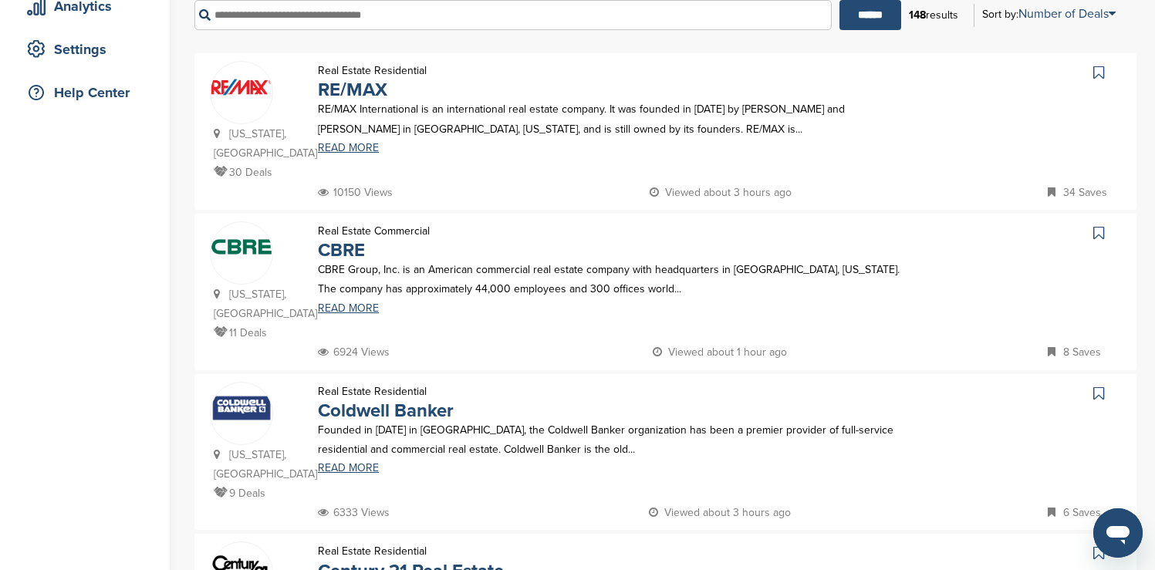
scroll to position [309, 0]
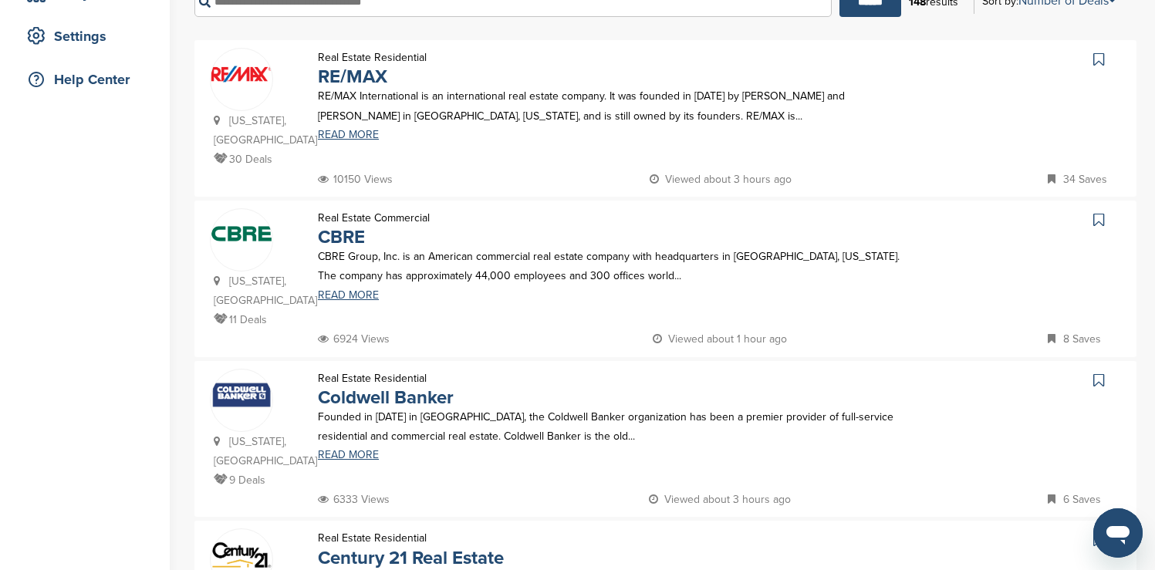
click at [1101, 59] on icon at bounding box center [1098, 59] width 11 height 15
click at [1097, 212] on icon at bounding box center [1098, 219] width 11 height 15
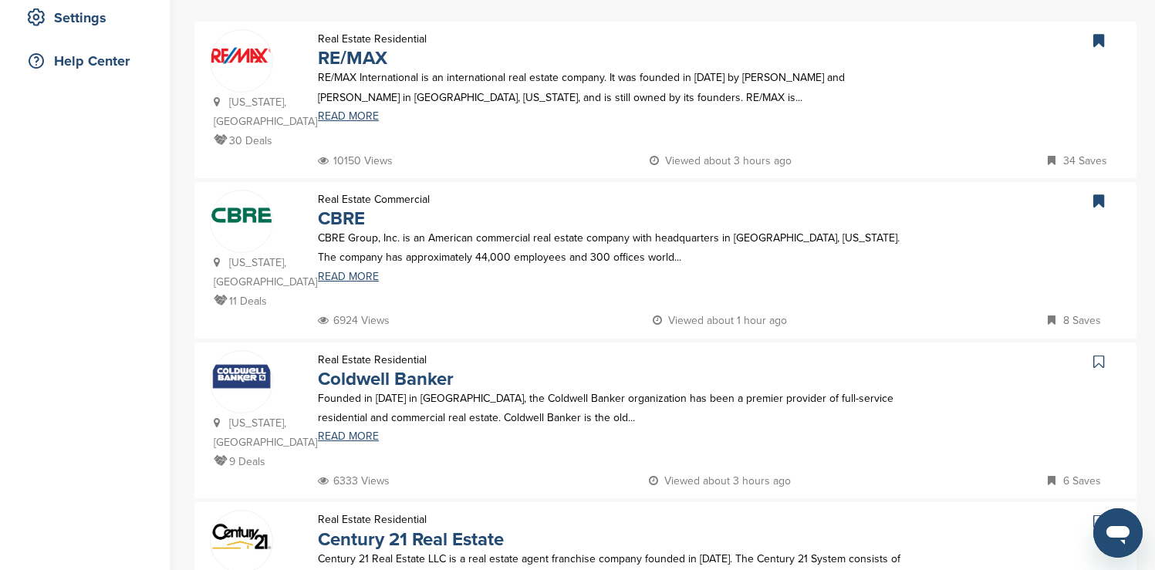
scroll to position [340, 0]
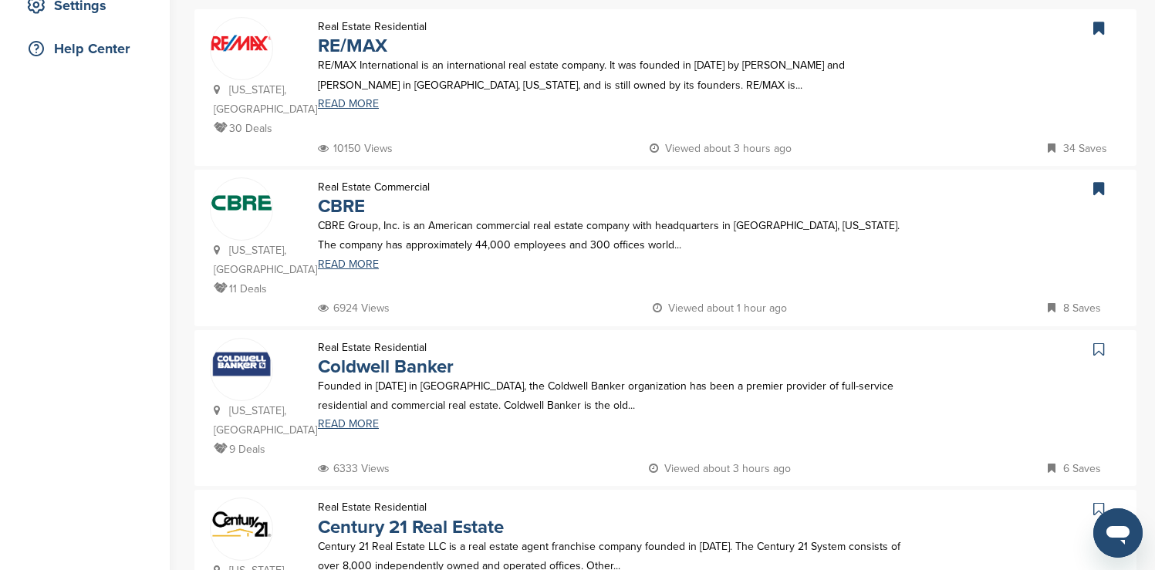
click at [1100, 502] on icon at bounding box center [1098, 509] width 11 height 15
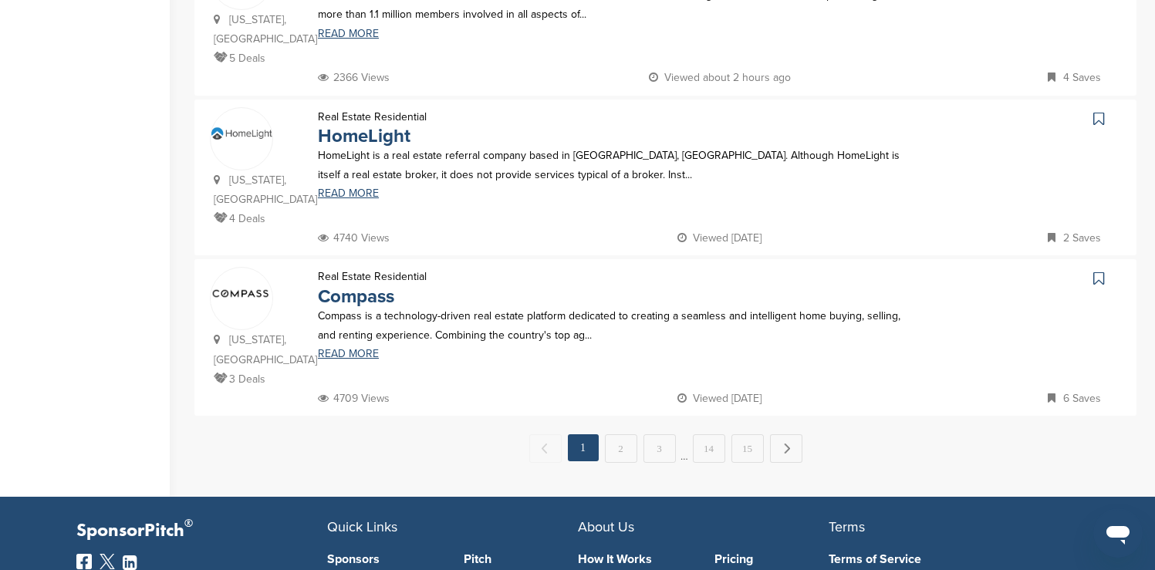
scroll to position [1543, 0]
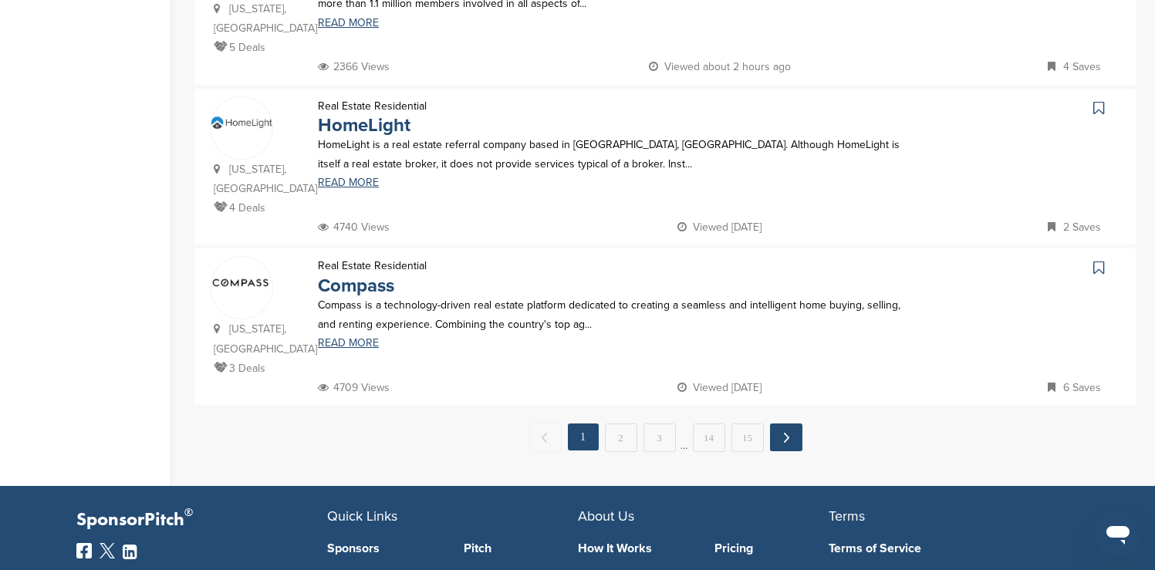
click at [791, 424] on link "Next →" at bounding box center [786, 438] width 32 height 28
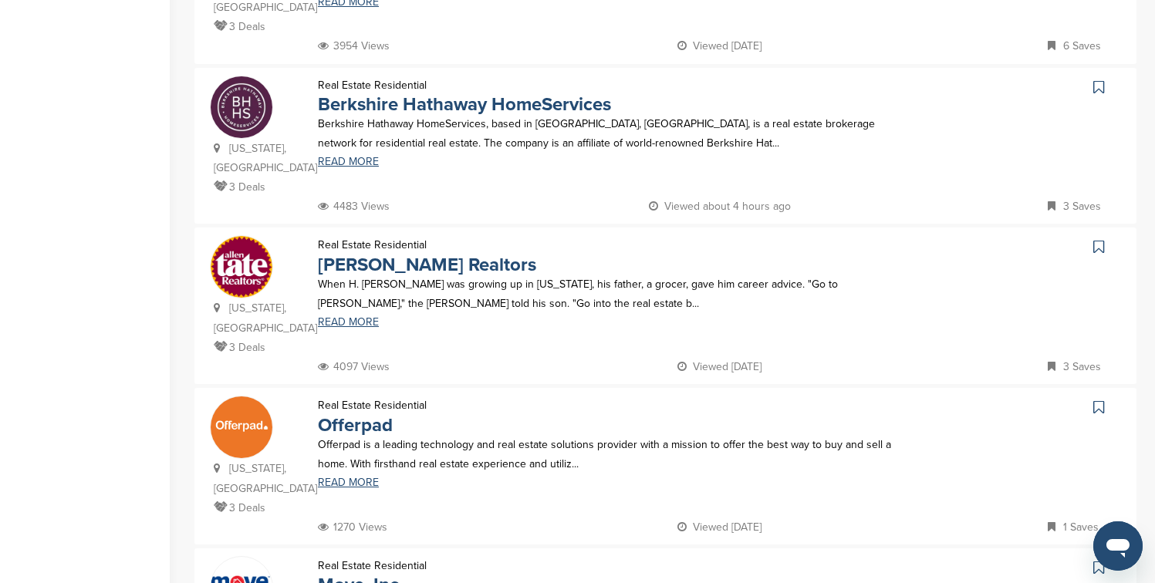
scroll to position [1235, 0]
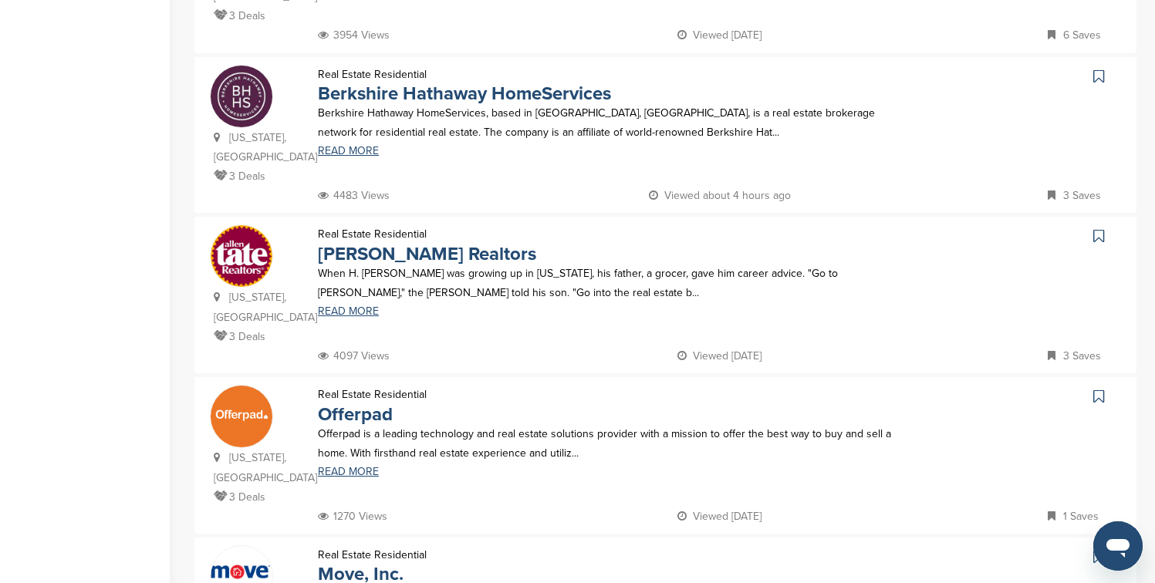
click at [1101, 69] on icon at bounding box center [1098, 76] width 11 height 15
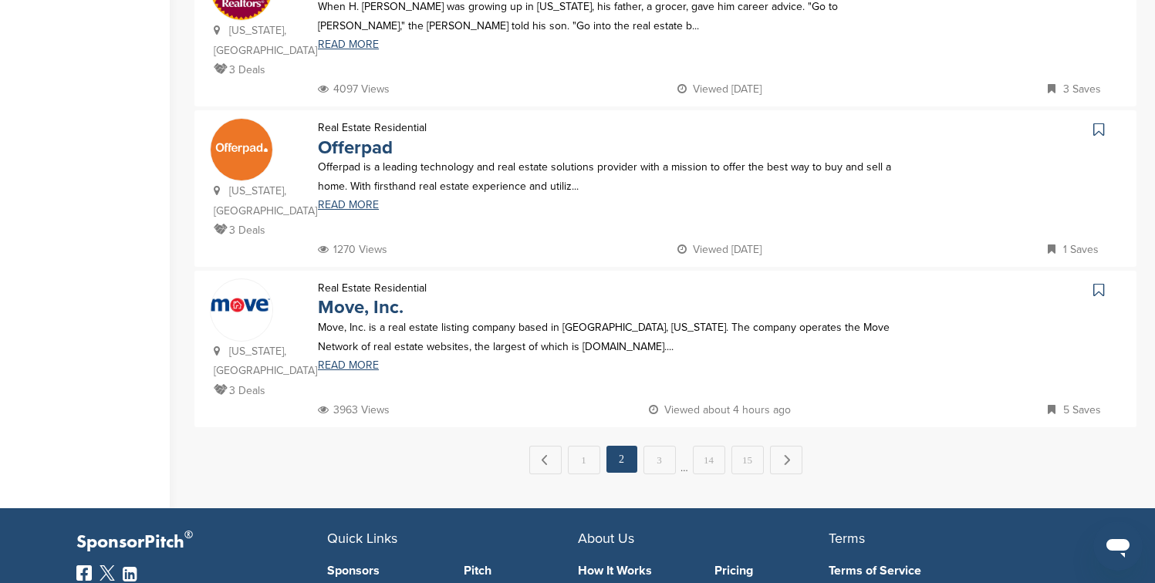
scroll to position [1543, 0]
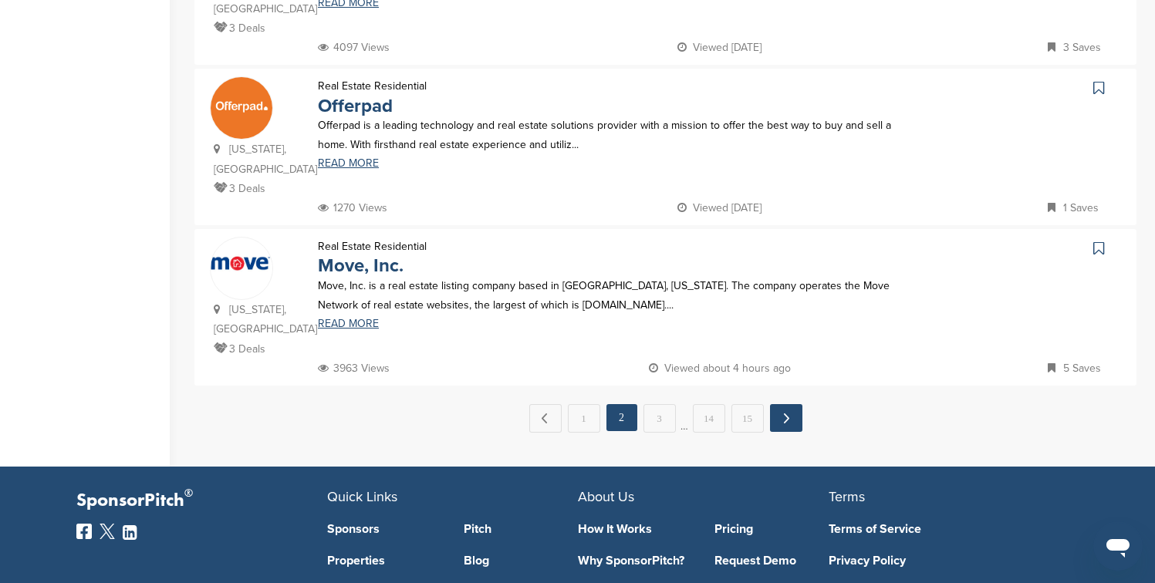
click at [778, 404] on link "Next →" at bounding box center [786, 418] width 32 height 28
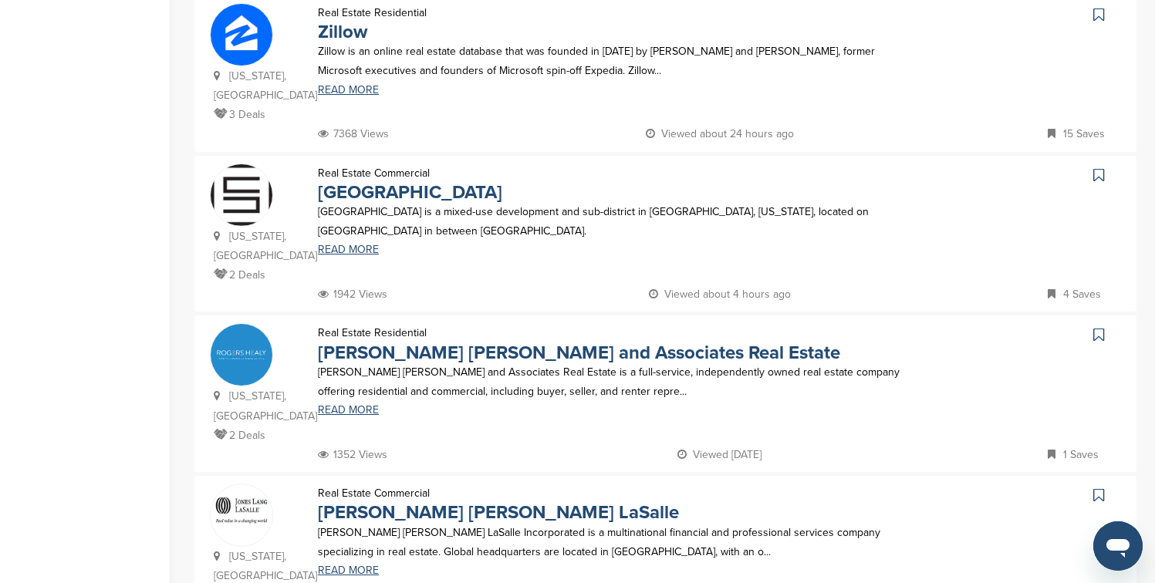
scroll to position [525, 0]
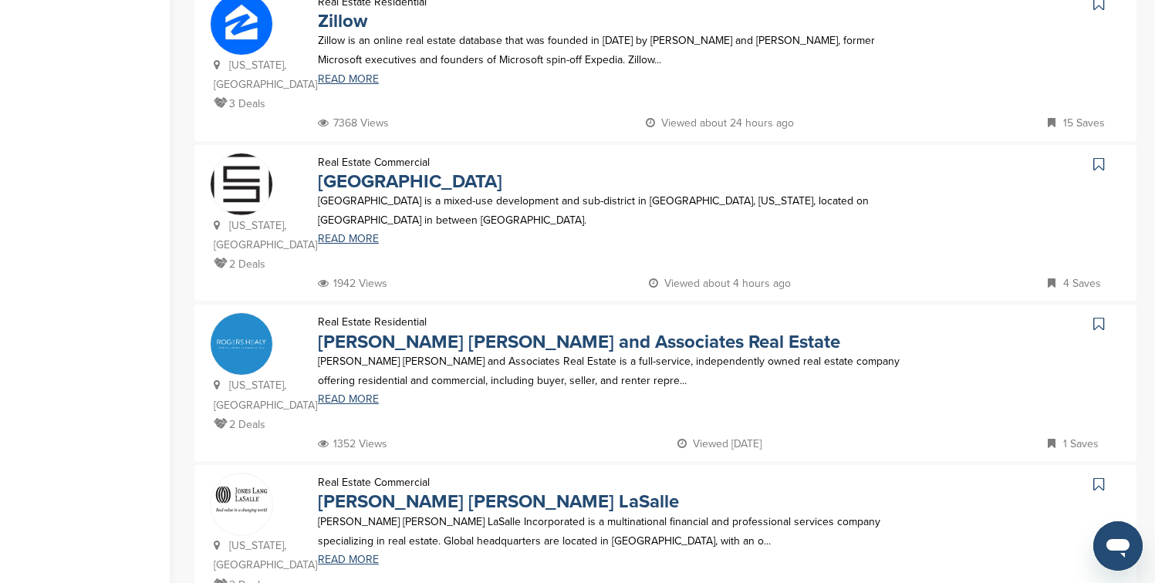
click at [1099, 5] on icon at bounding box center [1098, 3] width 11 height 15
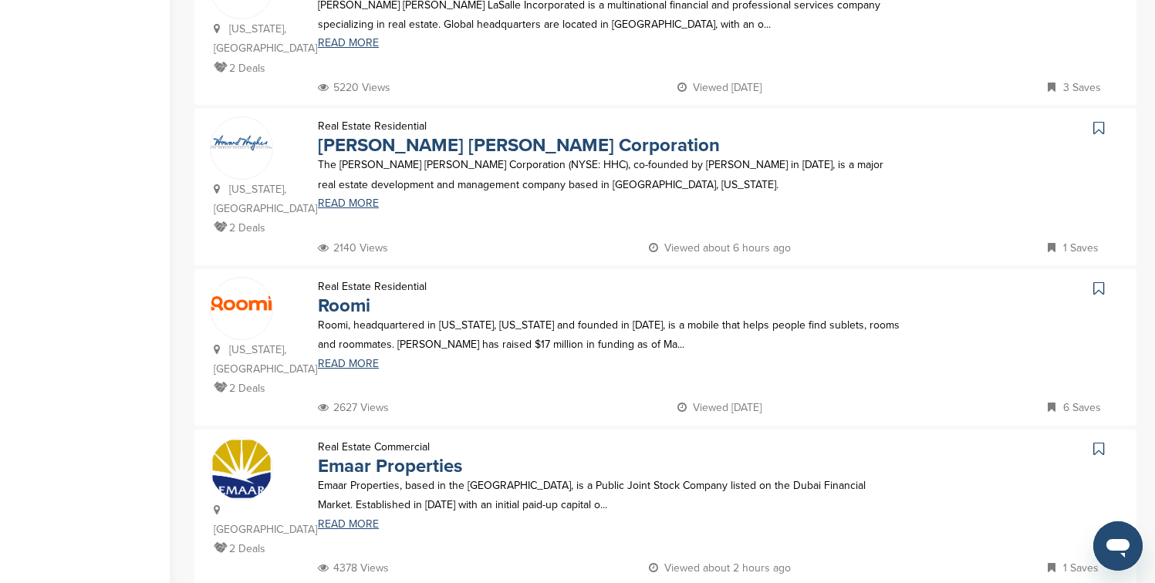
scroll to position [1080, 0]
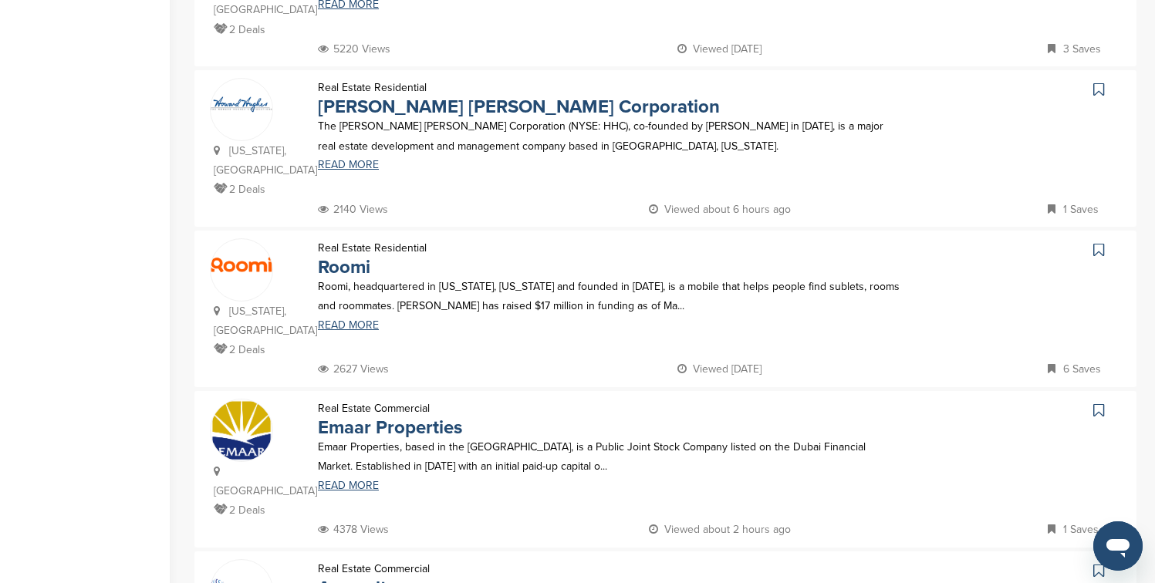
click at [1101, 82] on icon at bounding box center [1098, 89] width 11 height 15
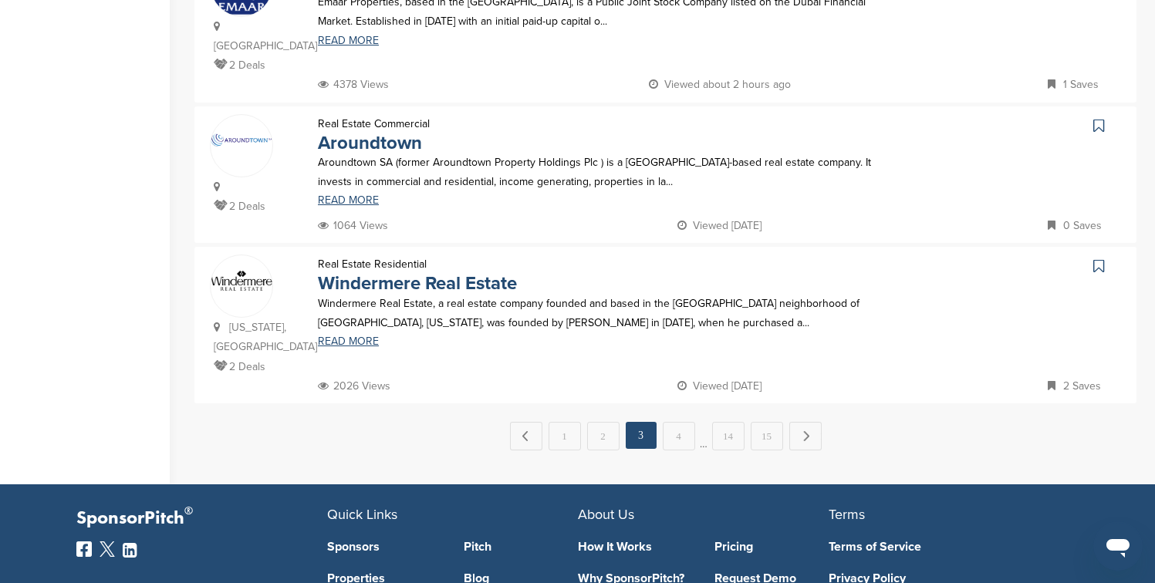
scroll to position [1543, 0]
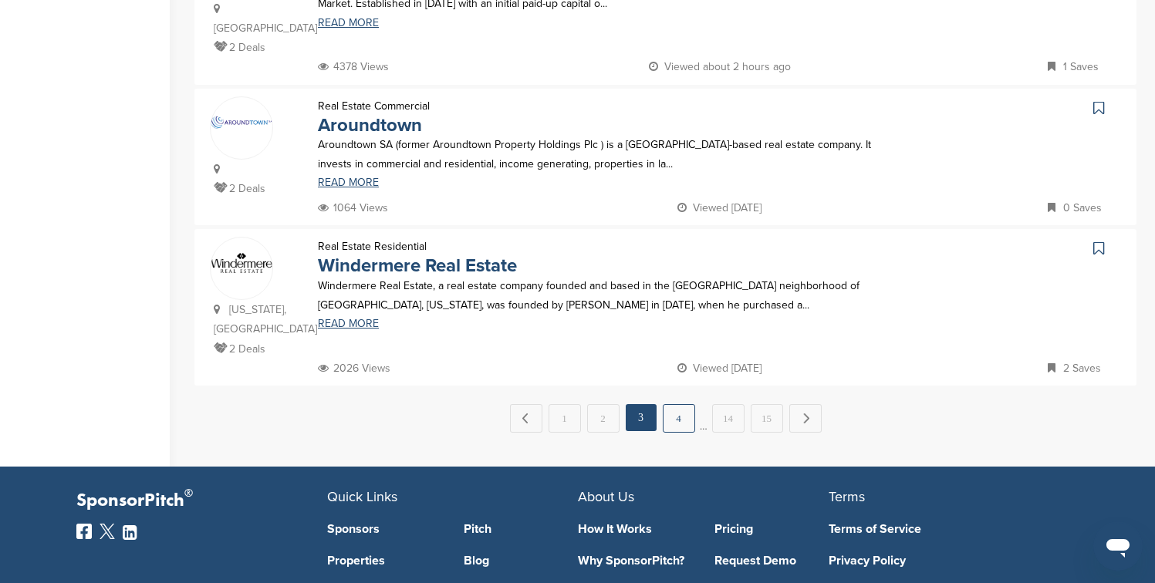
click at [673, 404] on link "4" at bounding box center [679, 418] width 32 height 29
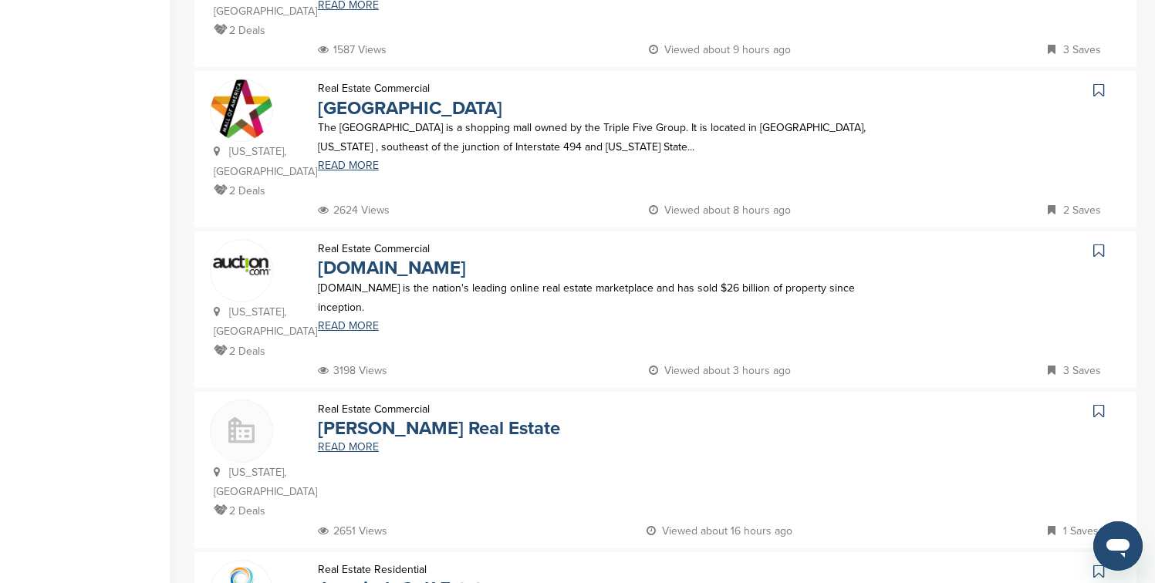
scroll to position [772, 0]
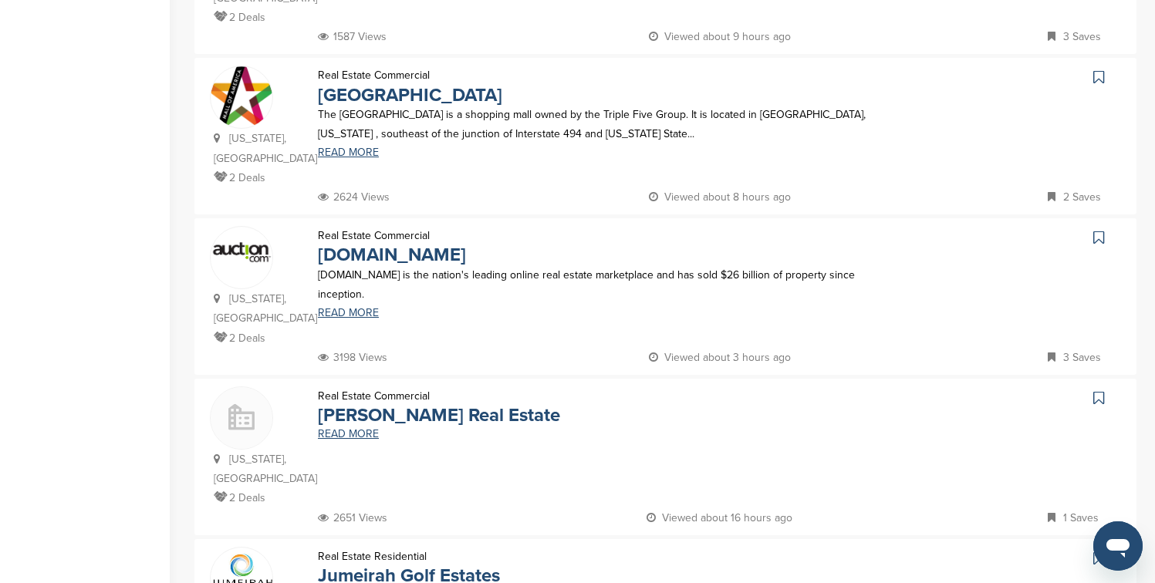
click at [1096, 69] on icon at bounding box center [1098, 76] width 11 height 15
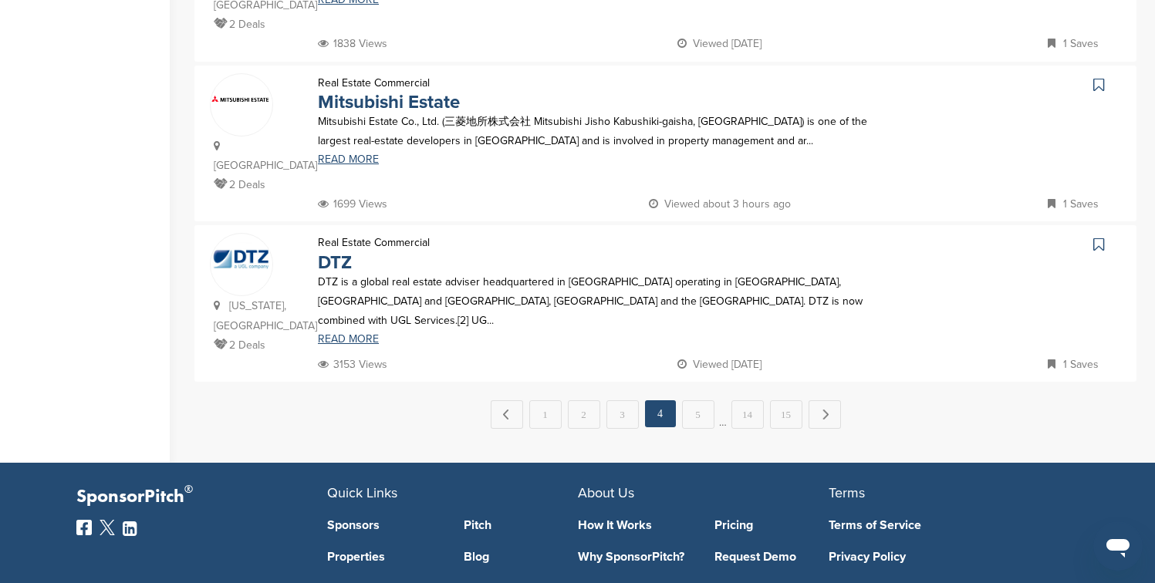
scroll to position [1574, 0]
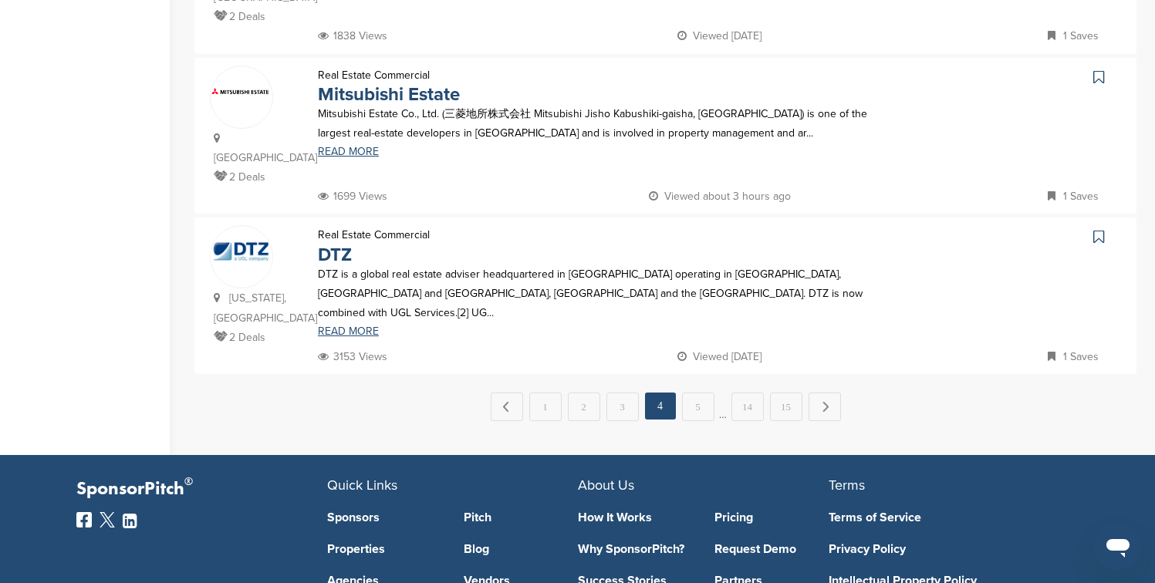
click at [1096, 69] on icon at bounding box center [1098, 76] width 11 height 15
click at [830, 393] on link "Next →" at bounding box center [825, 407] width 32 height 28
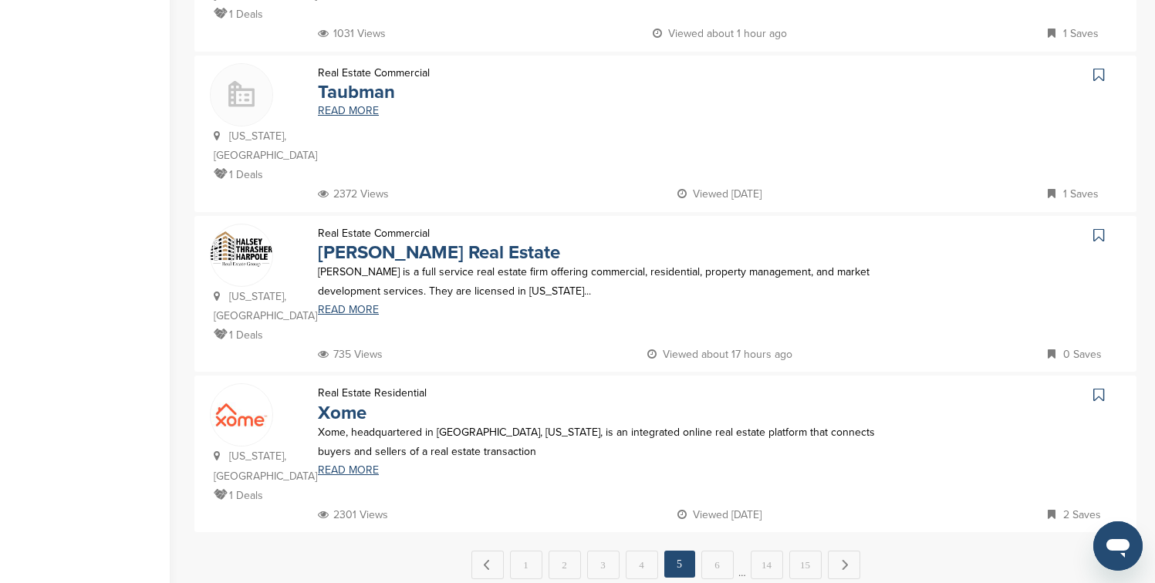
scroll to position [1420, 0]
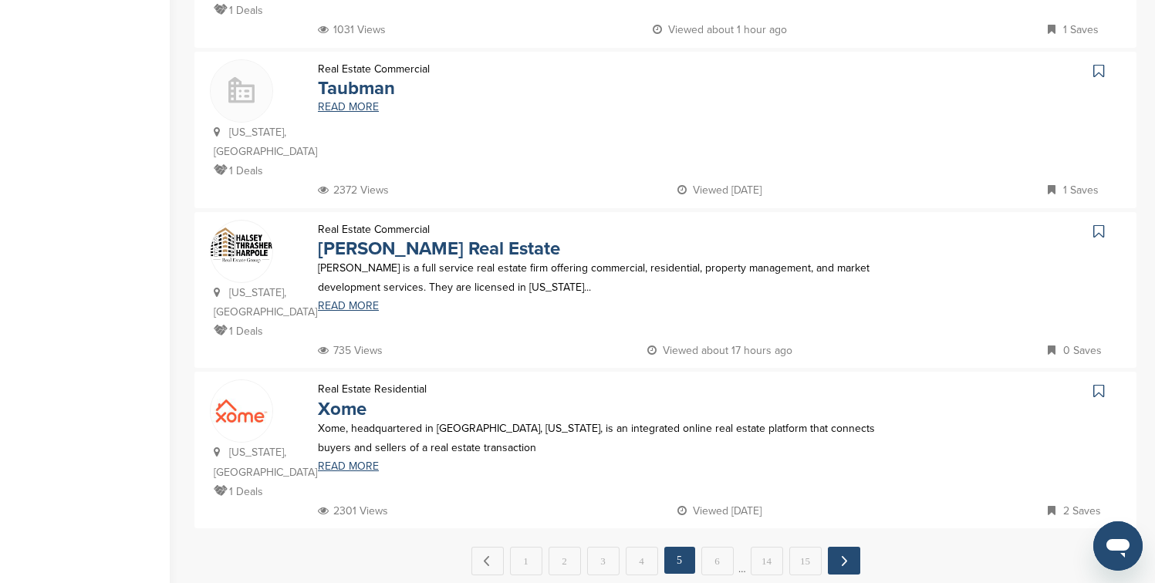
click at [834, 547] on link "Next →" at bounding box center [844, 561] width 32 height 28
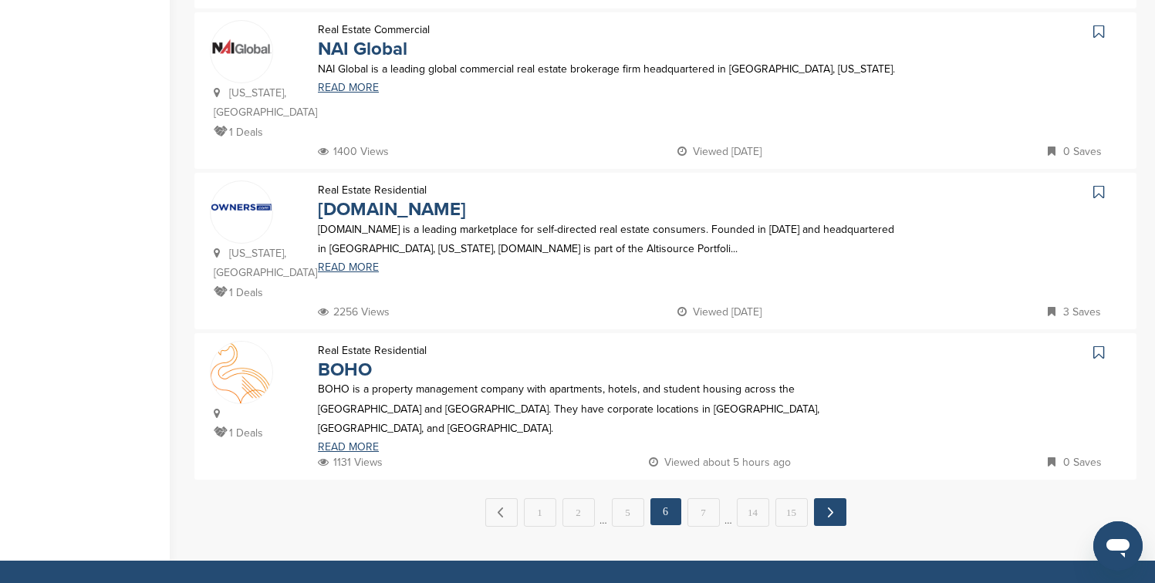
click at [833, 499] on link "Next →" at bounding box center [830, 513] width 32 height 28
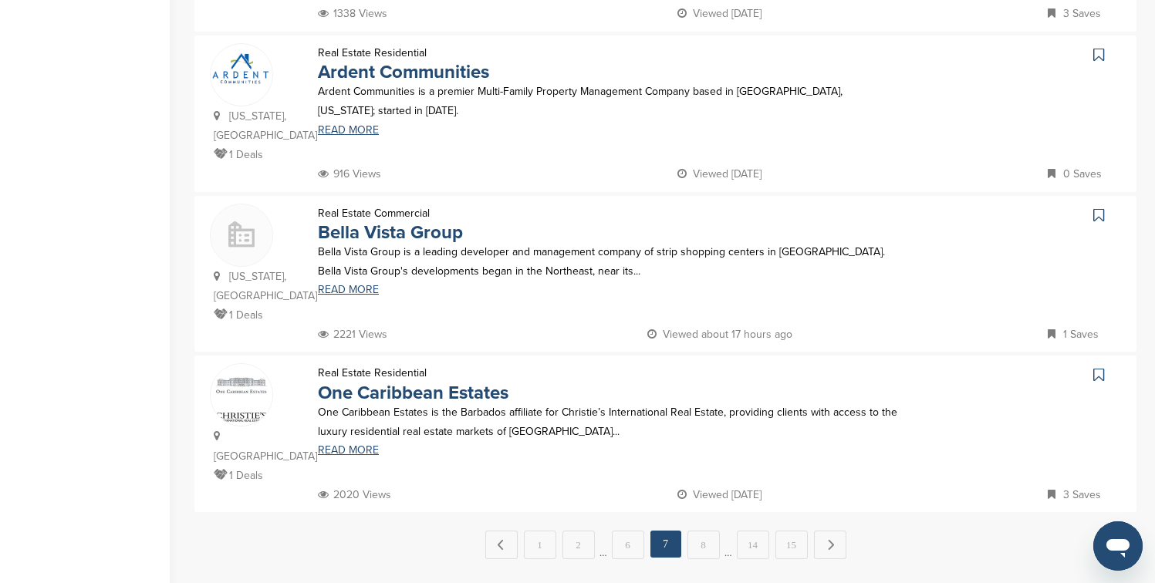
scroll to position [1482, 0]
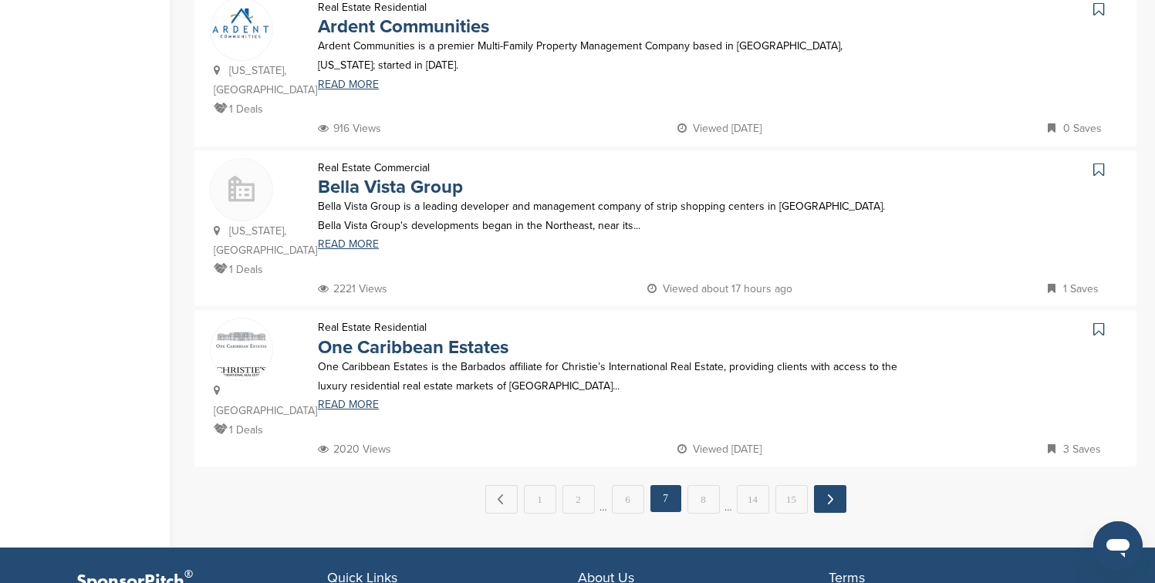
click at [831, 485] on link "Next →" at bounding box center [830, 499] width 32 height 28
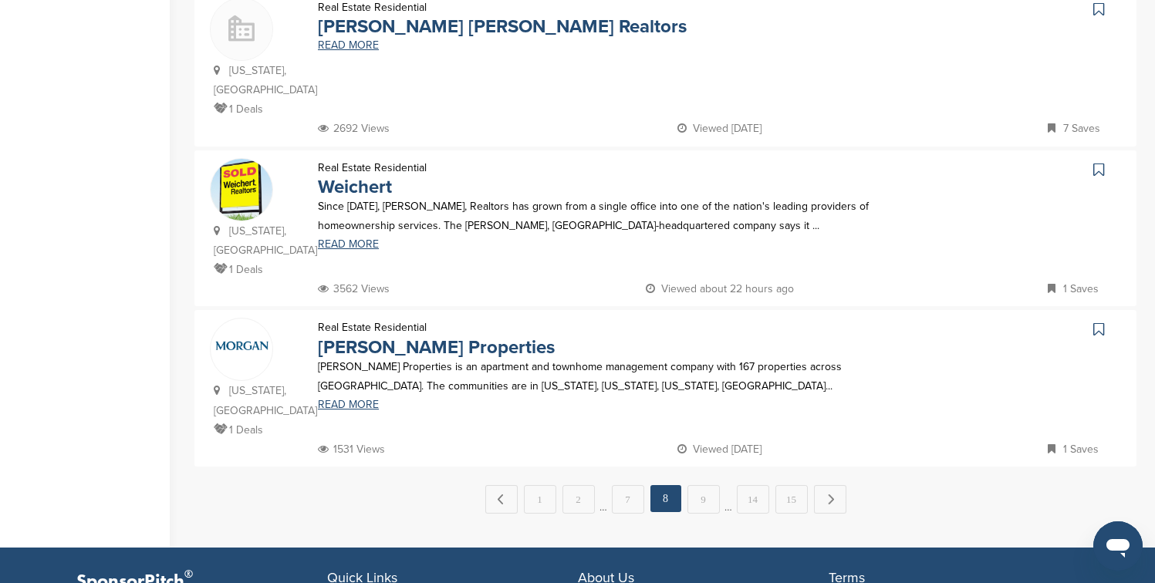
click at [831, 485] on link "Next →" at bounding box center [830, 499] width 32 height 29
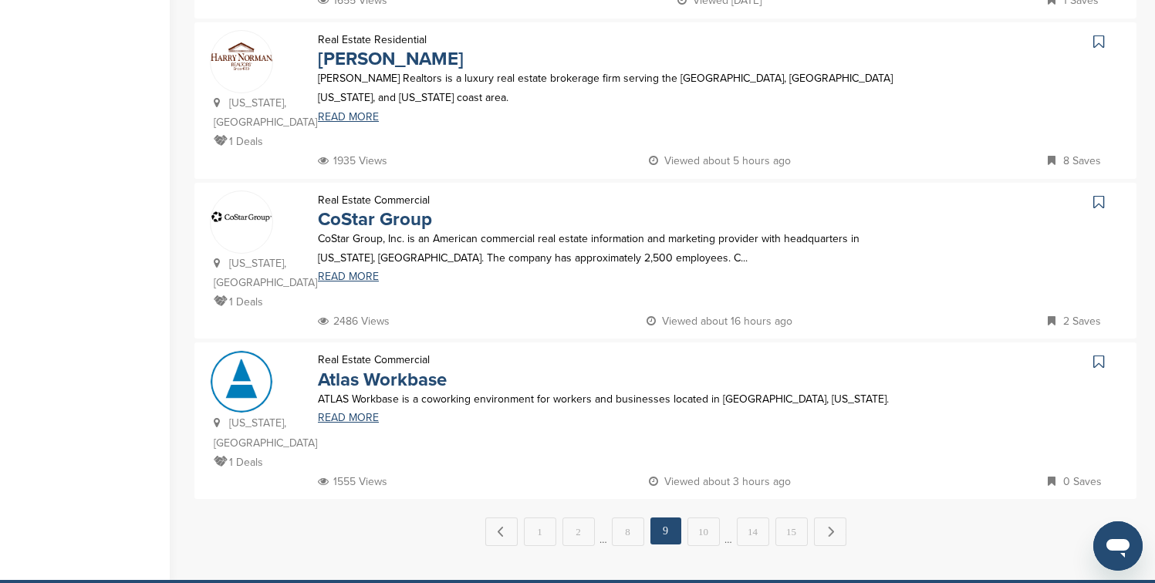
scroll to position [1451, 0]
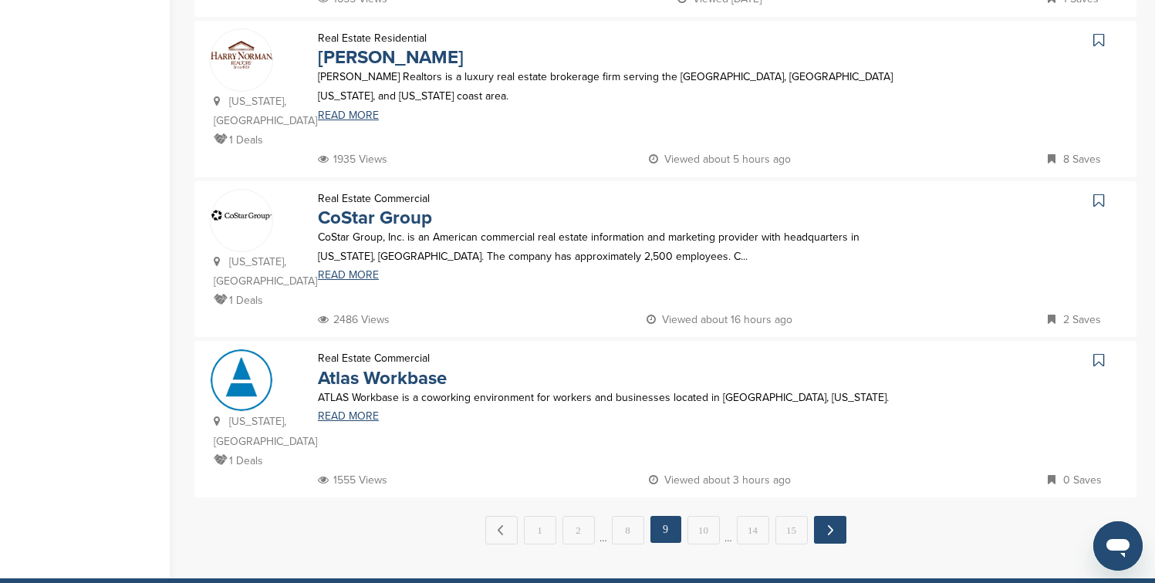
click at [829, 516] on link "Next →" at bounding box center [830, 530] width 32 height 28
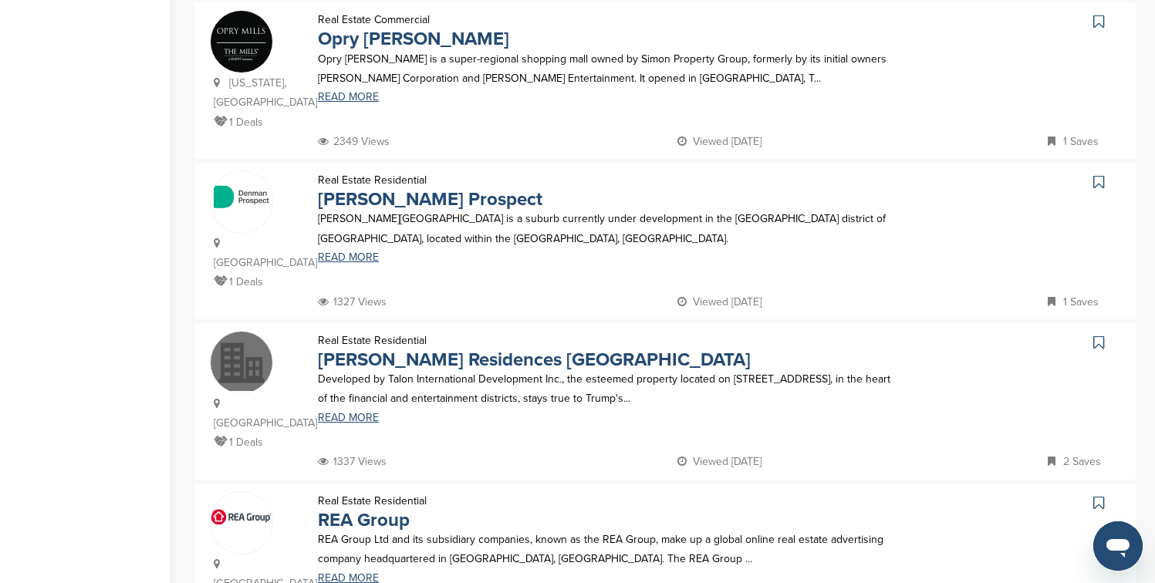
scroll to position [957, 0]
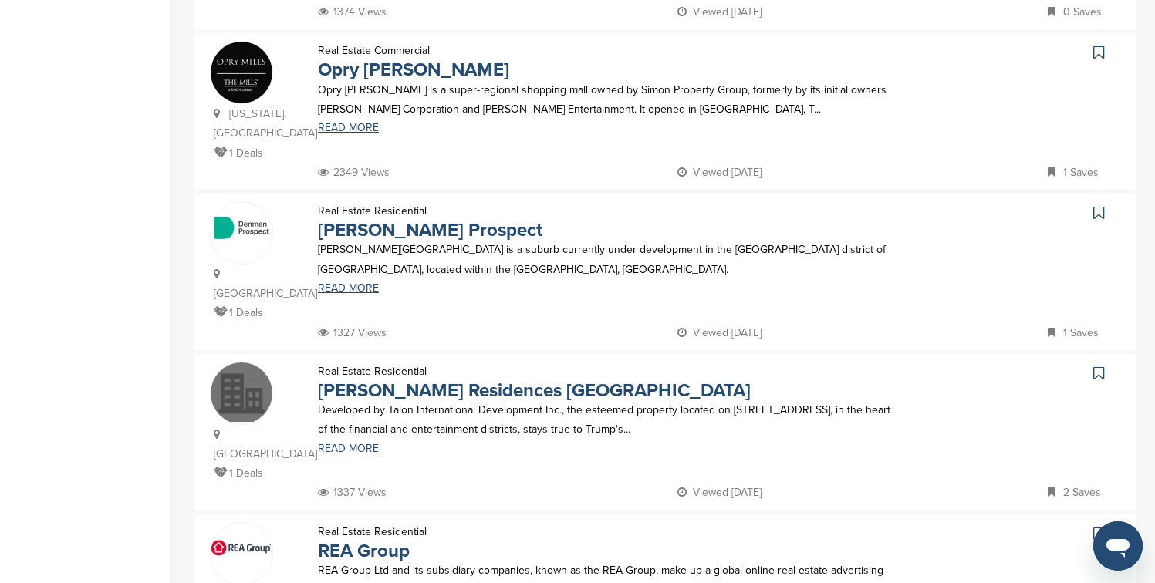
click at [1100, 45] on icon at bounding box center [1098, 52] width 11 height 15
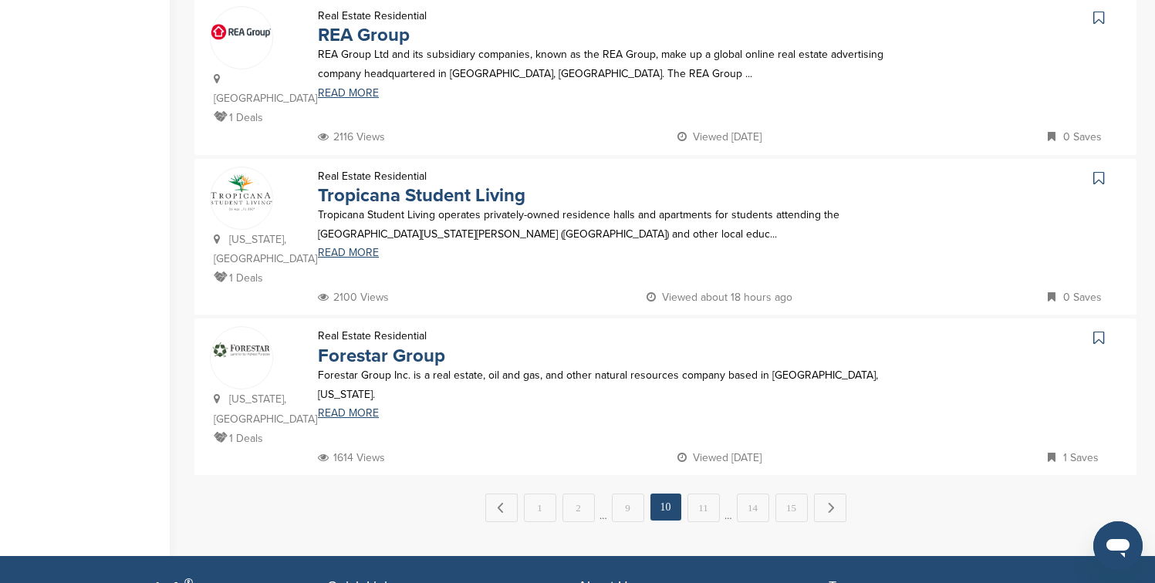
scroll to position [1513, 0]
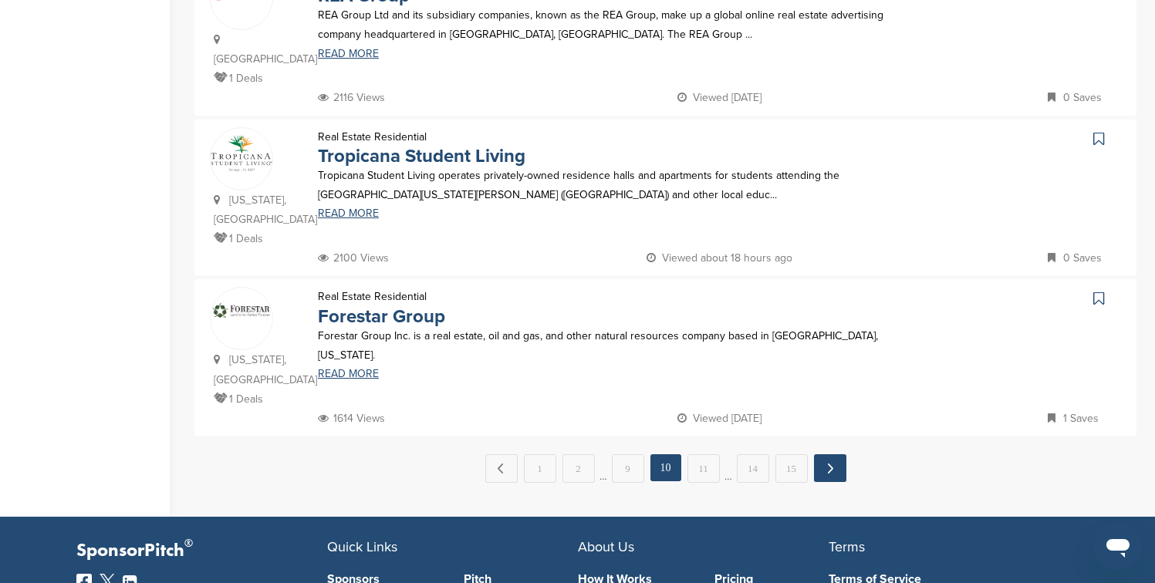
click at [829, 455] on link "Next →" at bounding box center [830, 469] width 32 height 28
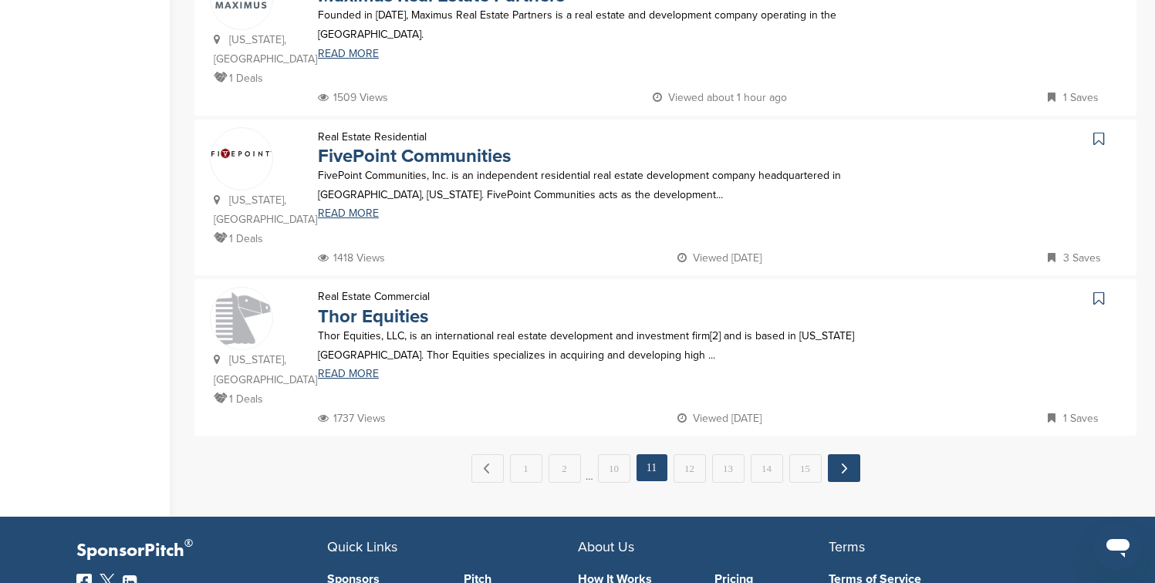
click at [837, 455] on link "Next →" at bounding box center [844, 469] width 32 height 28
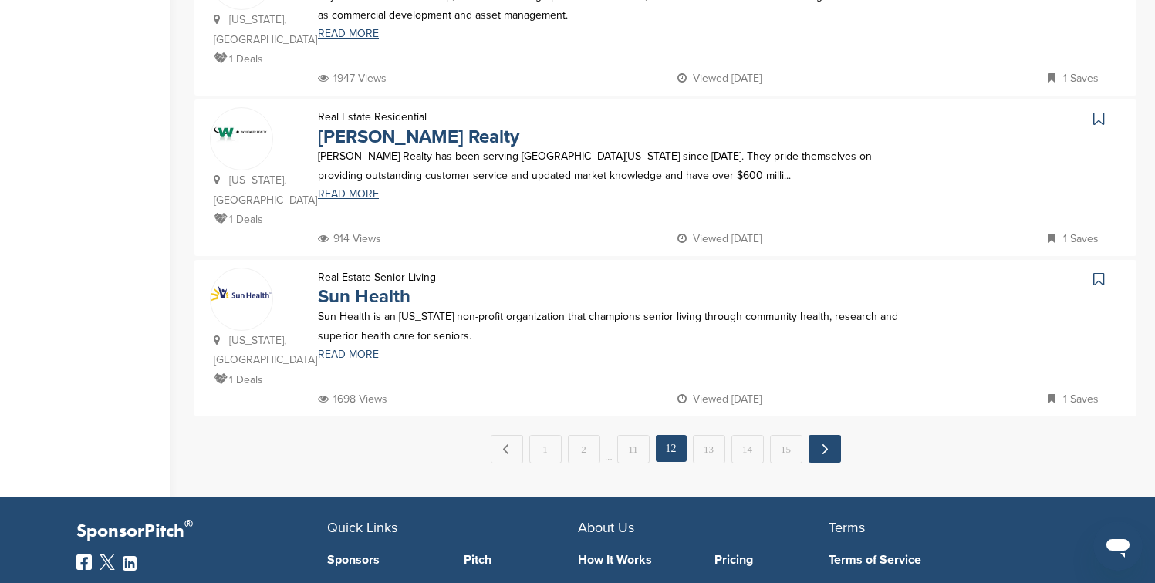
click at [830, 435] on link "Next →" at bounding box center [825, 449] width 32 height 28
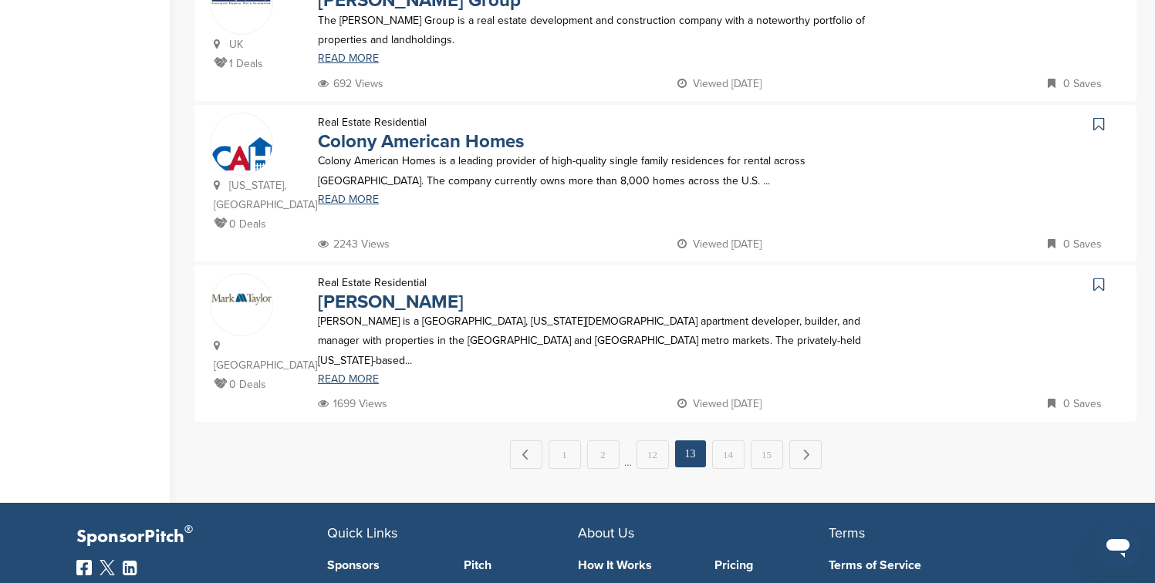
scroll to position [1482, 0]
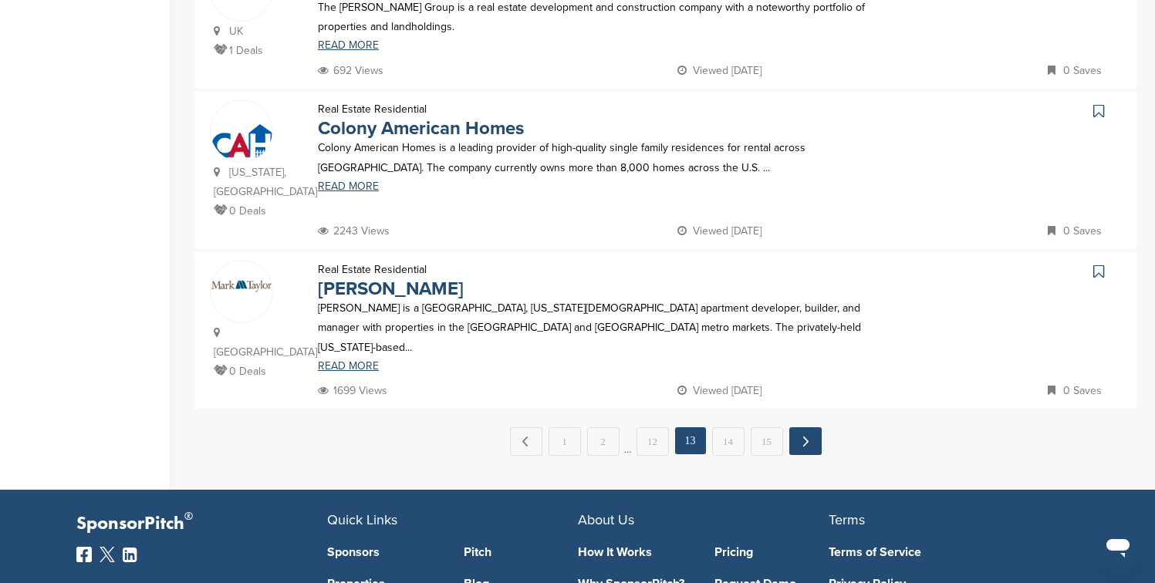
click at [818, 428] on link "Next →" at bounding box center [805, 442] width 32 height 28
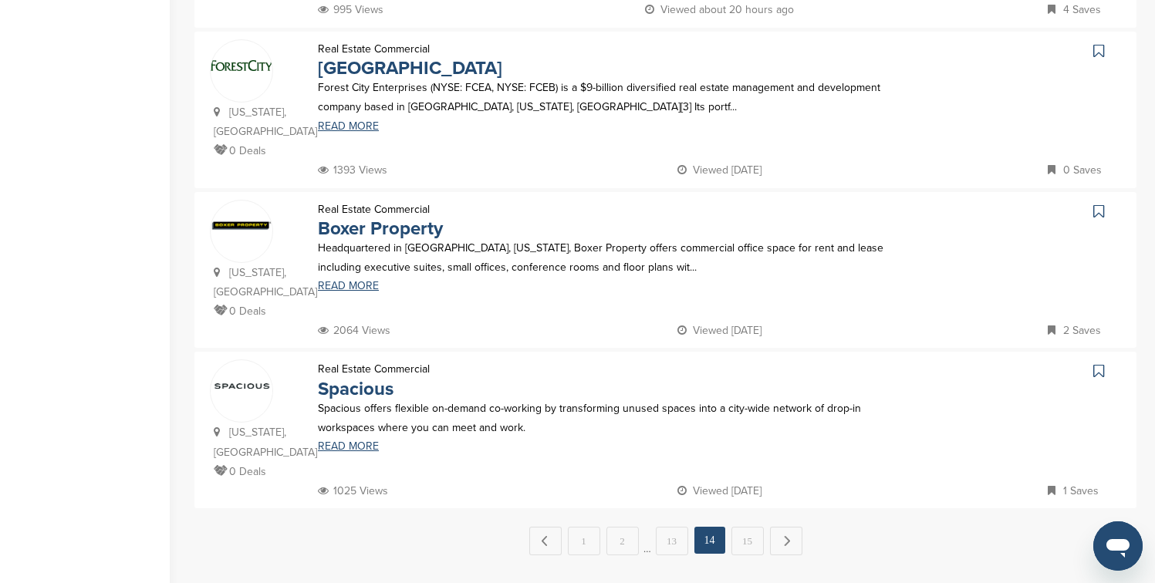
scroll to position [1451, 0]
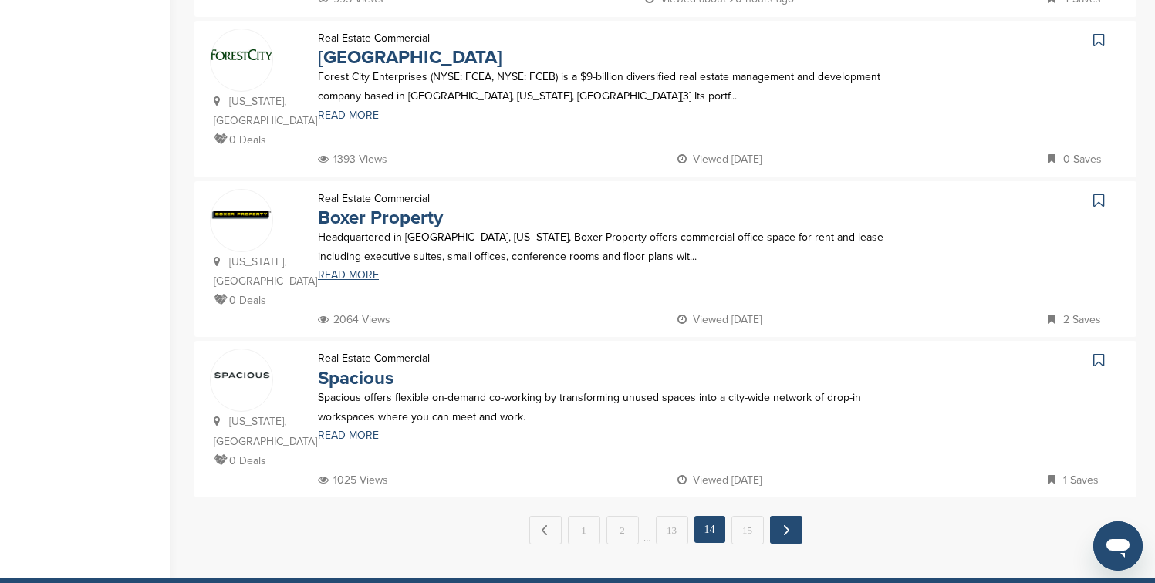
click at [794, 516] on link "Next →" at bounding box center [786, 530] width 32 height 28
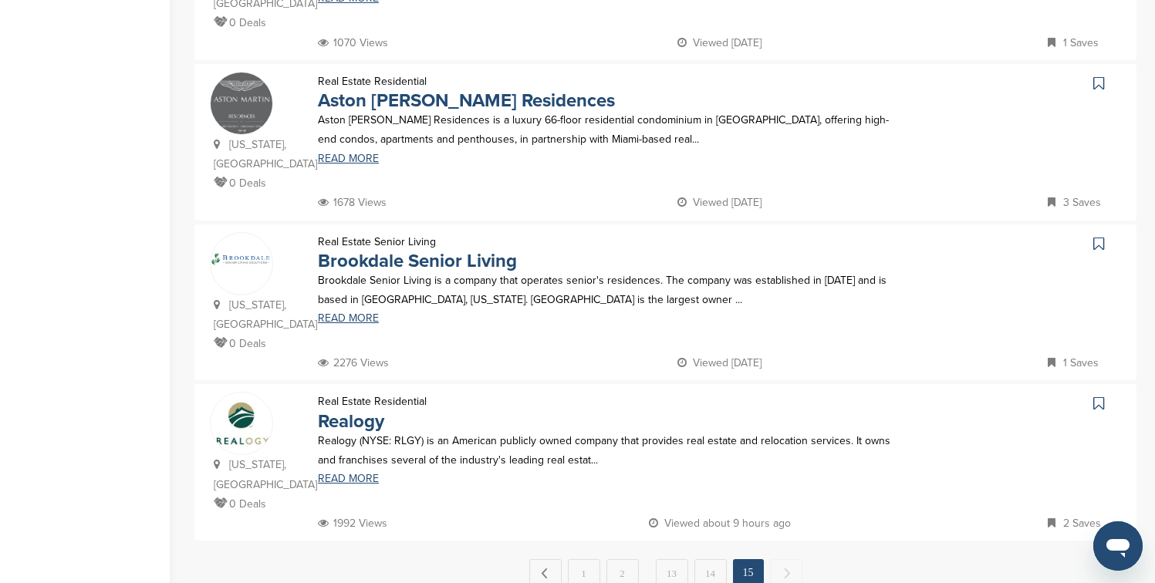
scroll to position [1080, 0]
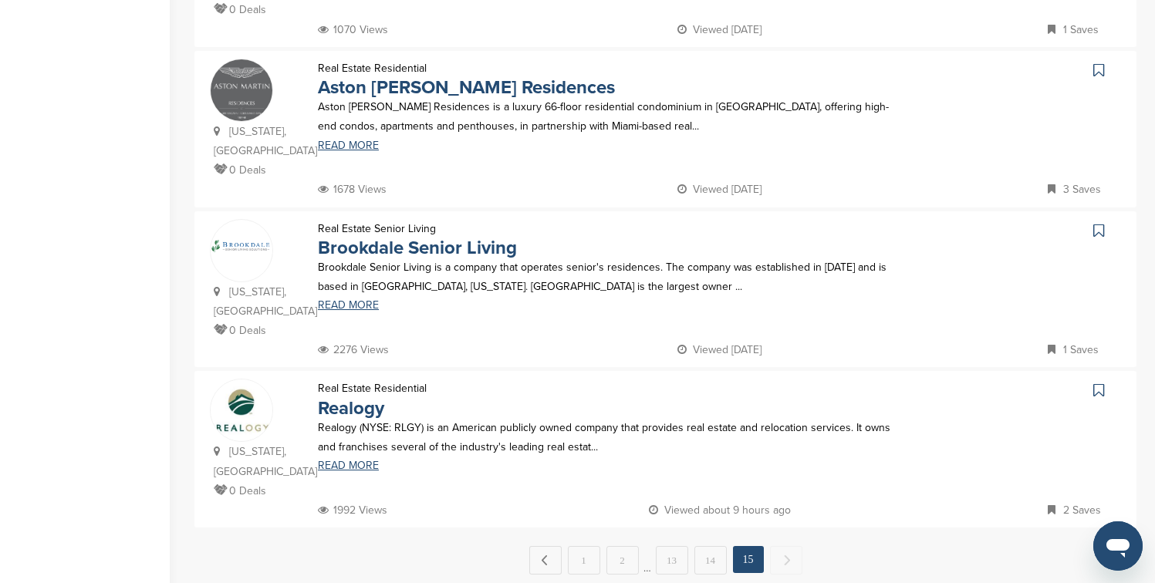
click at [1097, 63] on icon at bounding box center [1098, 70] width 11 height 15
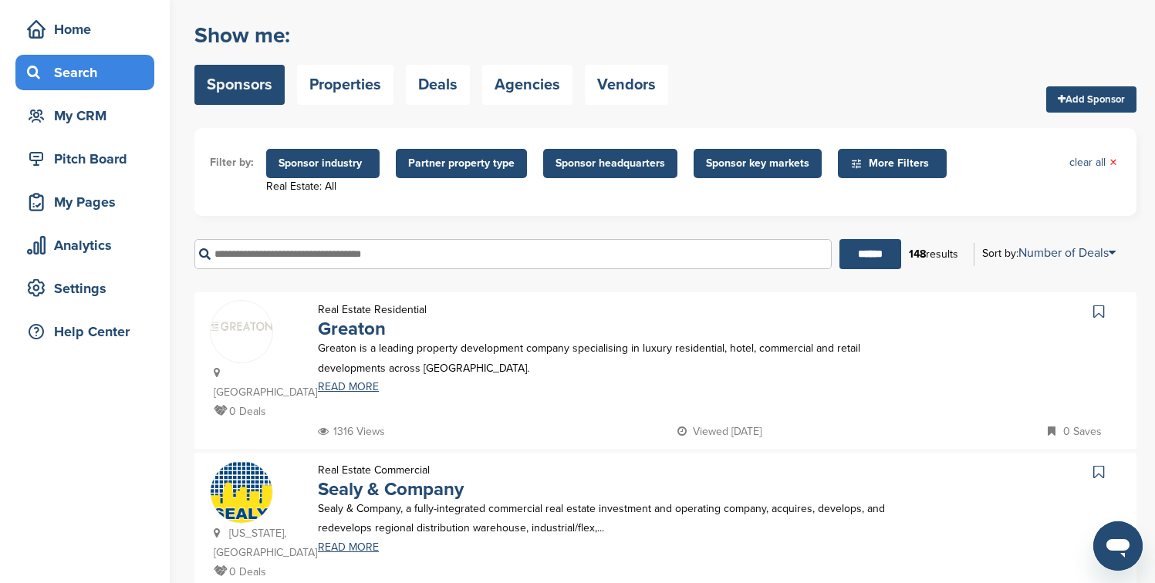
scroll to position [0, 0]
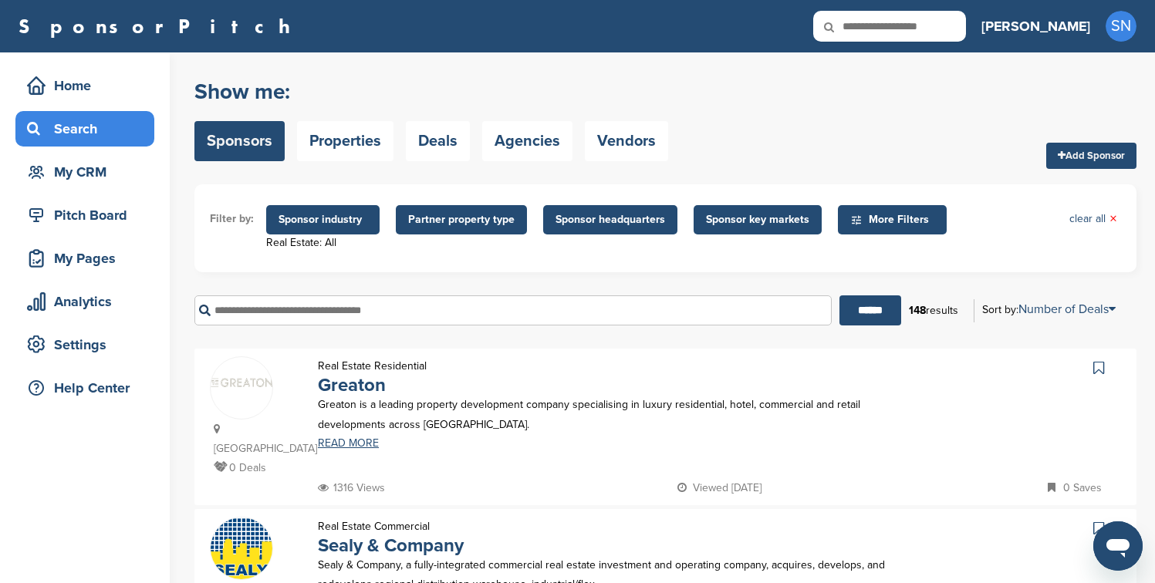
click at [321, 228] on span "Sponsor industry" at bounding box center [323, 219] width 89 height 17
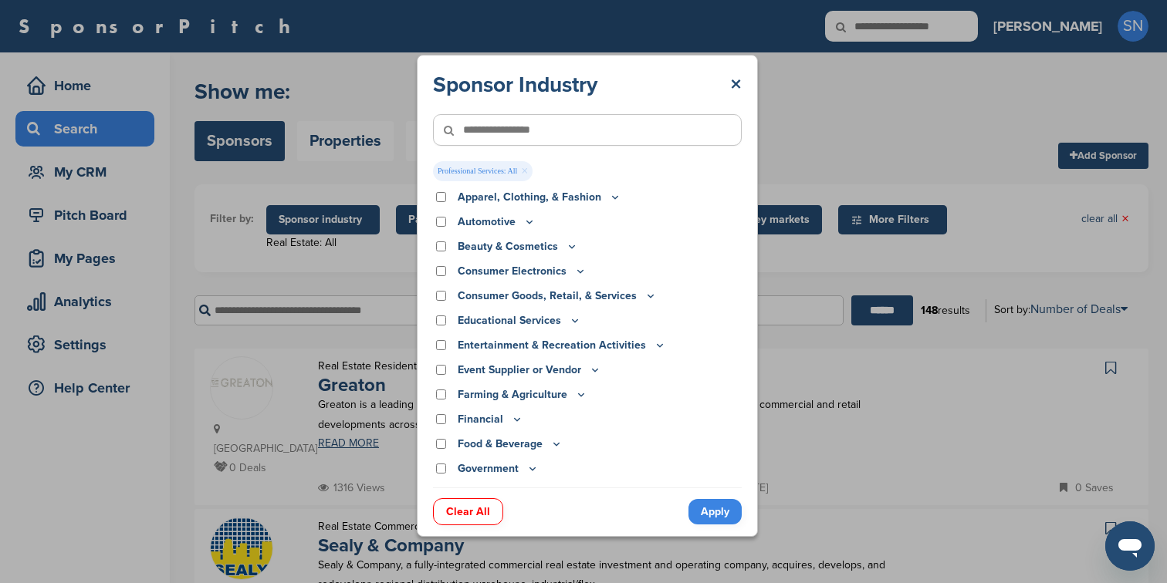
click at [712, 511] on link "Apply" at bounding box center [714, 511] width 53 height 25
